Goal: Task Accomplishment & Management: Manage account settings

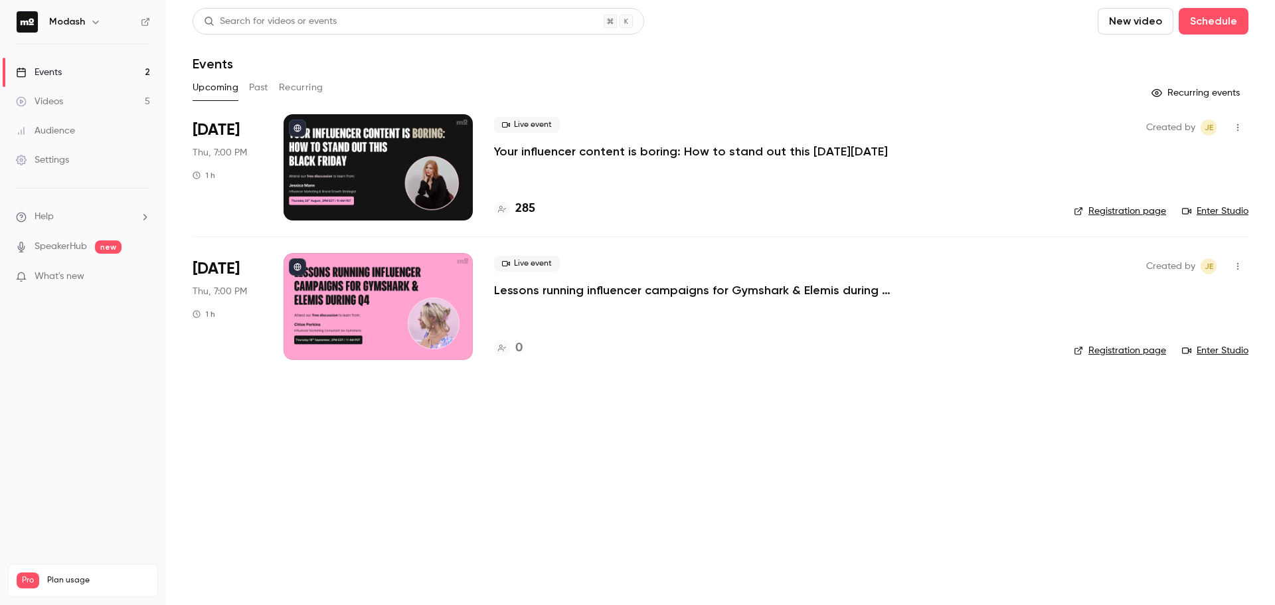
click at [1136, 208] on link "Registration page" at bounding box center [1120, 210] width 92 height 13
click at [619, 153] on p "Your influencer content is boring: How to stand out this [DATE][DATE]" at bounding box center [691, 151] width 394 height 16
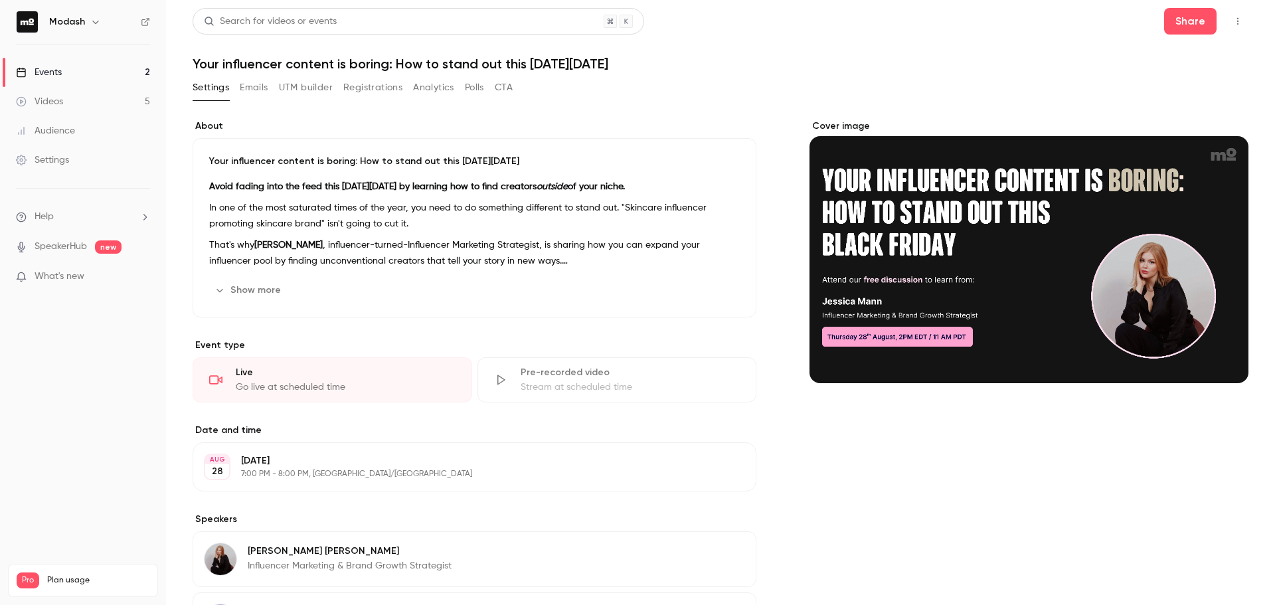
click at [391, 94] on button "Registrations" at bounding box center [372, 87] width 59 height 21
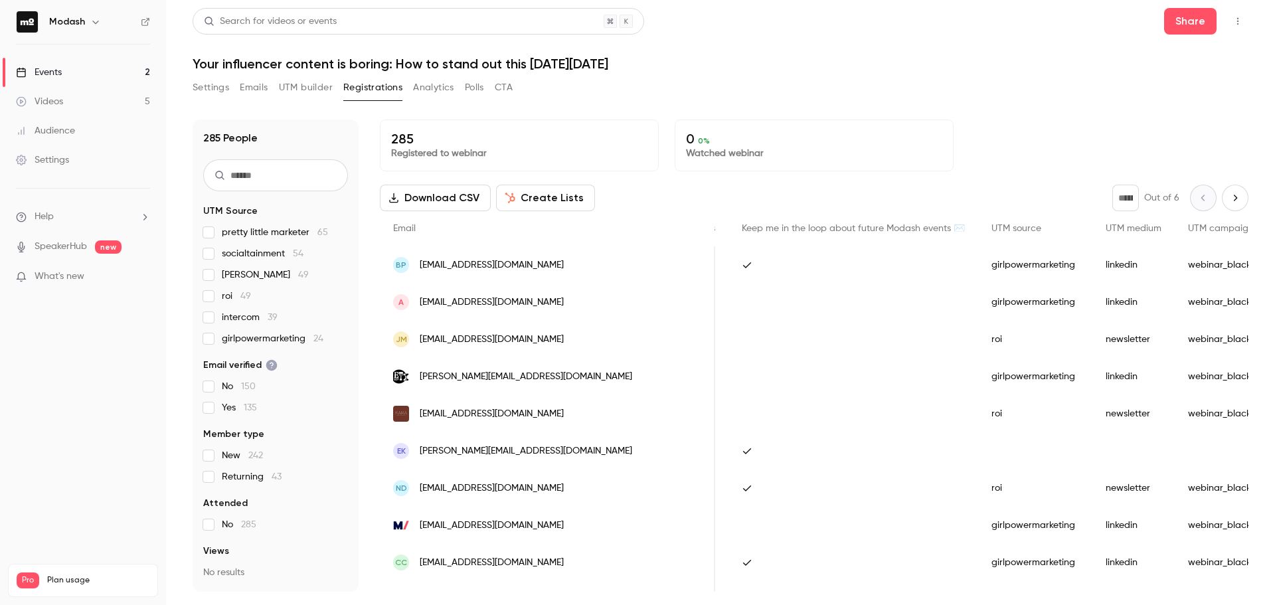
scroll to position [0, 465]
